Goal: Transaction & Acquisition: Purchase product/service

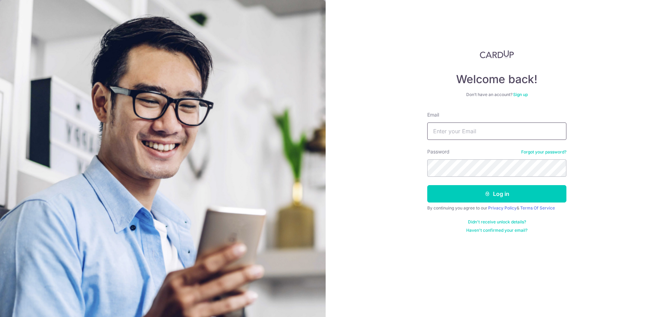
click at [457, 132] on input "Email" at bounding box center [496, 130] width 139 height 17
click at [480, 129] on input "seelai.low" at bounding box center [496, 130] width 139 height 17
type input "seelai.low@gmail.com"
click at [489, 194] on icon "submit" at bounding box center [487, 194] width 6 height 6
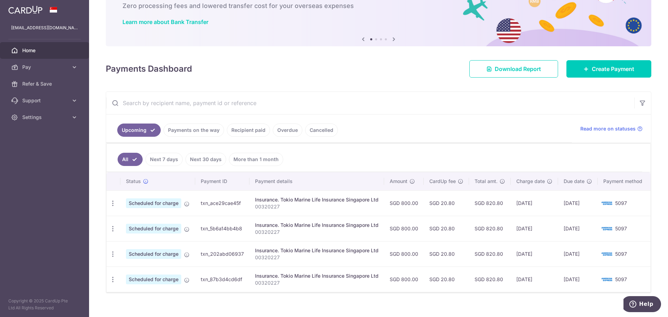
scroll to position [52, 0]
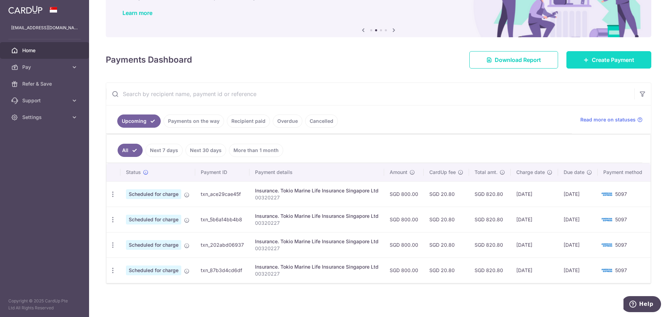
click at [591, 56] on span "Create Payment" at bounding box center [612, 60] width 42 height 8
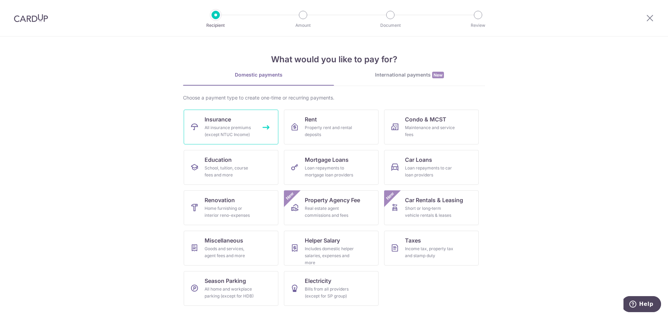
click at [223, 126] on div "All insurance premiums (except NTUC Income)" at bounding box center [229, 131] width 50 height 14
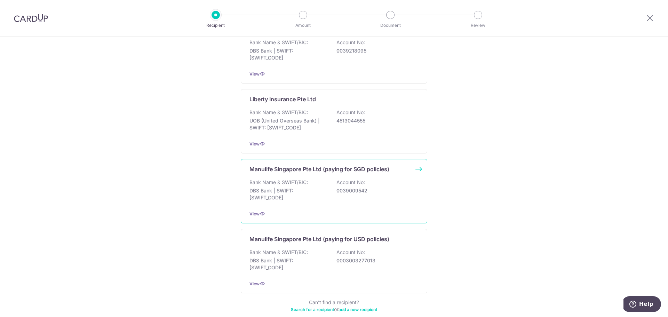
scroll to position [626, 0]
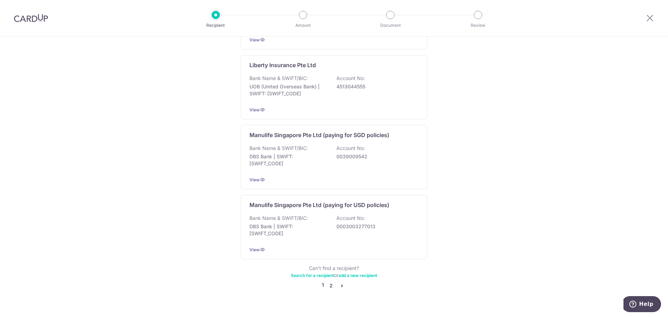
click at [330, 281] on link "2" at bounding box center [331, 285] width 8 height 8
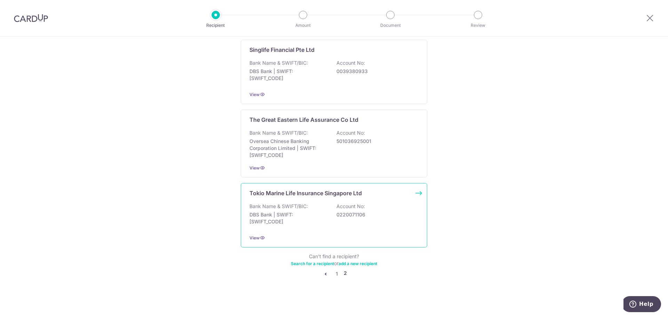
scroll to position [636, 0]
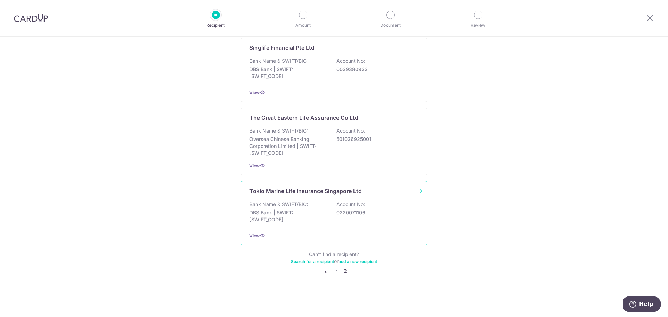
click at [323, 209] on p "DBS Bank | SWIFT: DBSSSGSGXXX" at bounding box center [288, 216] width 78 height 14
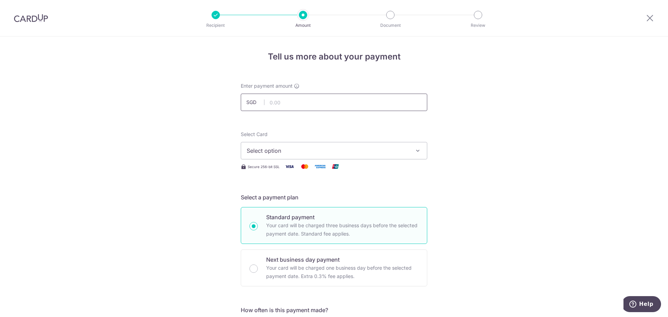
click at [293, 97] on input "text" at bounding box center [334, 102] width 186 height 17
type input "3,298.60"
click at [312, 150] on span "Select option" at bounding box center [328, 150] width 162 height 8
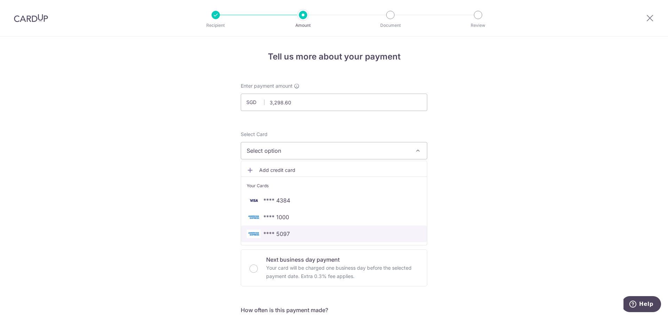
click at [293, 234] on span "**** 5097" at bounding box center [334, 233] width 175 height 8
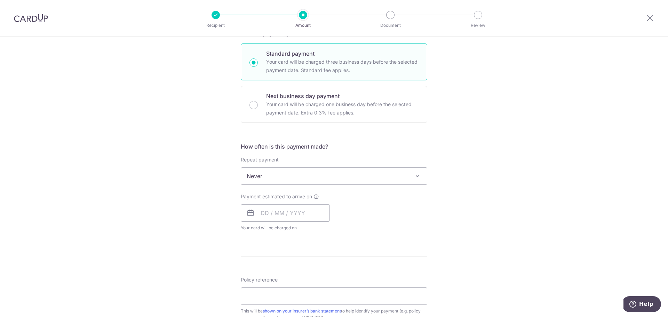
scroll to position [174, 0]
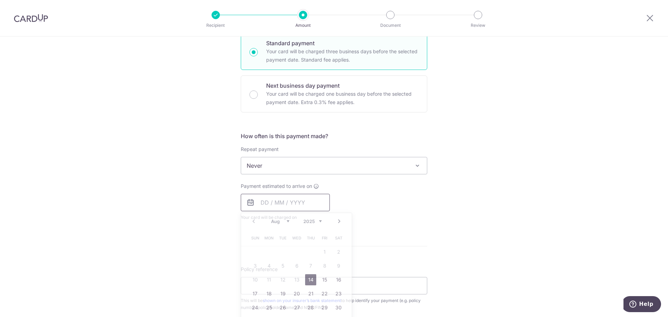
click at [286, 207] on input "text" at bounding box center [285, 202] width 89 height 17
click at [308, 280] on link "14" at bounding box center [310, 279] width 11 height 11
type input "[DATE]"
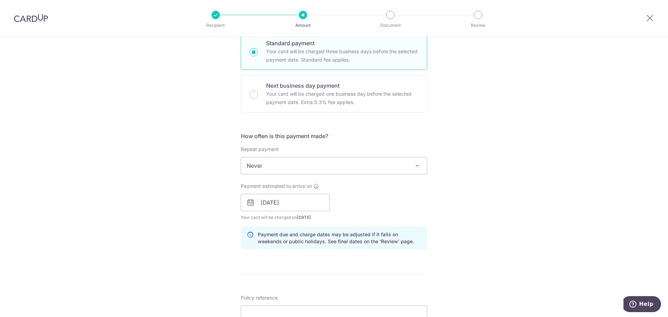
click at [558, 200] on div "Tell us more about your payment Enter payment amount SGD 3,298.60 3298.60 Selec…" at bounding box center [334, 192] width 668 height 658
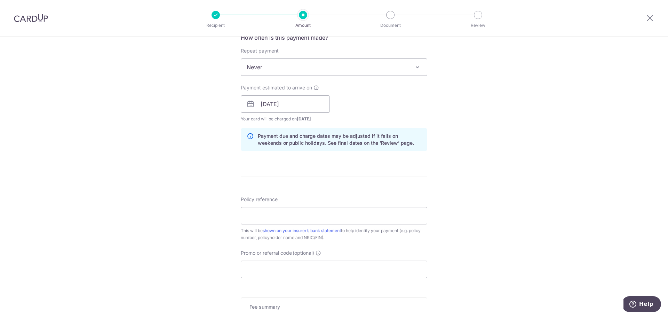
scroll to position [278, 0]
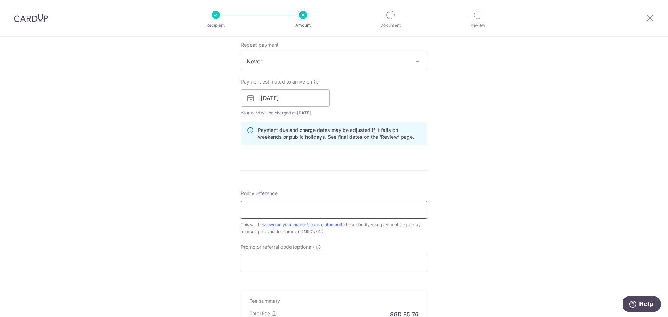
click at [278, 214] on input "Policy reference" at bounding box center [334, 209] width 186 height 17
type input "00327027"
click at [509, 150] on div "Tell us more about your payment Enter payment amount SGD 3,298.60 3298.60 Selec…" at bounding box center [334, 87] width 668 height 658
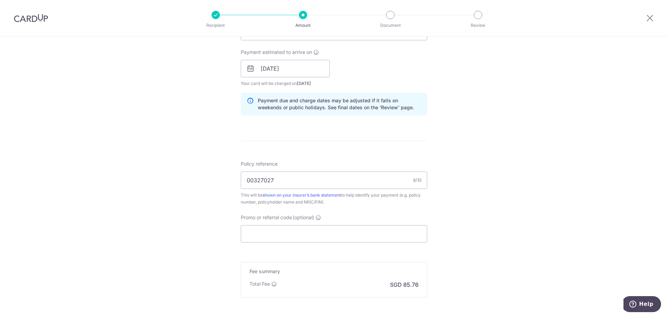
scroll to position [273, 0]
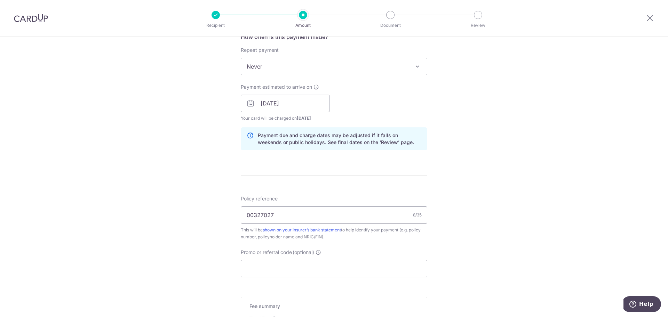
click at [493, 178] on div "Tell us more about your payment Enter payment amount SGD 3,298.60 3298.60 Selec…" at bounding box center [334, 93] width 668 height 658
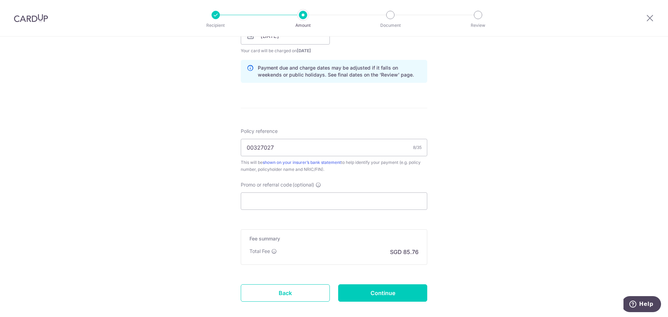
scroll to position [342, 0]
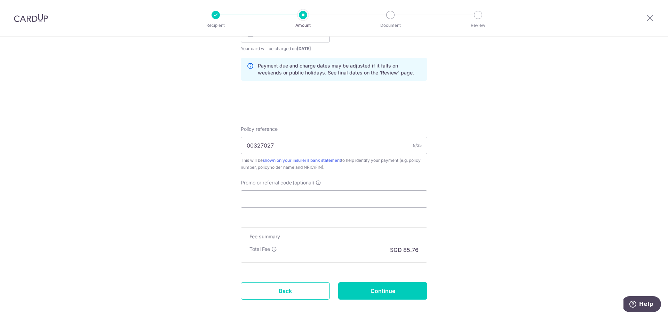
click at [495, 182] on div "Tell us more about your payment Enter payment amount SGD 3,298.60 3298.60 Selec…" at bounding box center [334, 23] width 668 height 658
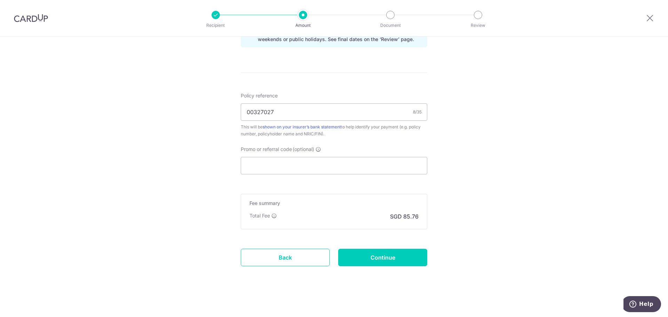
scroll to position [377, 0]
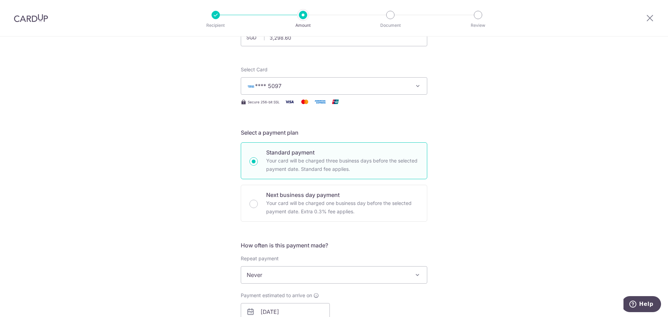
scroll to position [64, 0]
